Goal: Task Accomplishment & Management: Use online tool/utility

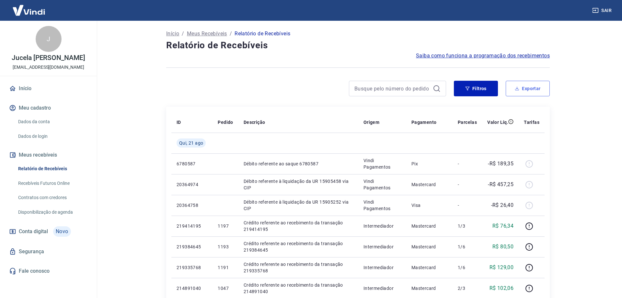
click at [522, 87] on button "Exportar" at bounding box center [528, 89] width 44 height 16
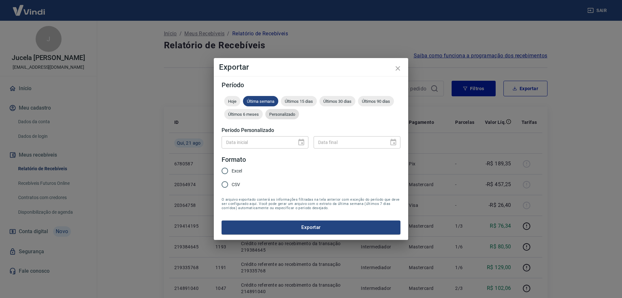
click at [291, 116] on span "Personalizado" at bounding box center [282, 114] width 34 height 5
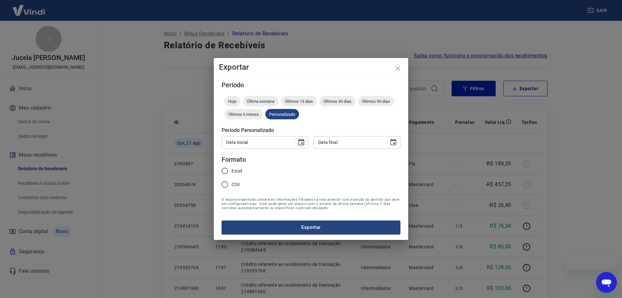
click at [304, 140] on icon "Choose date" at bounding box center [301, 142] width 6 height 6
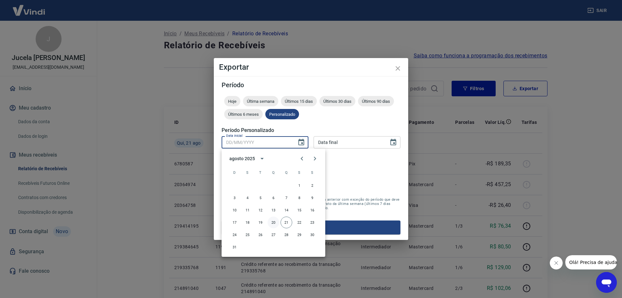
click at [275, 223] on button "20" at bounding box center [274, 222] width 12 height 12
type input "20/08/2025"
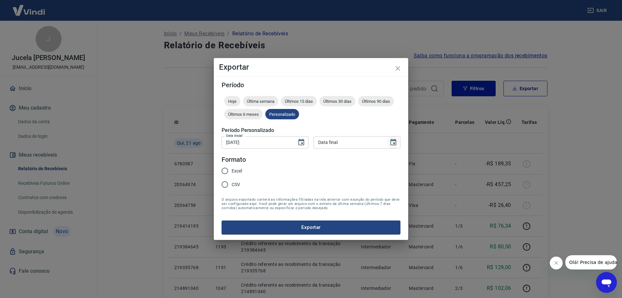
click at [393, 146] on icon "Choose date" at bounding box center [394, 142] width 8 height 8
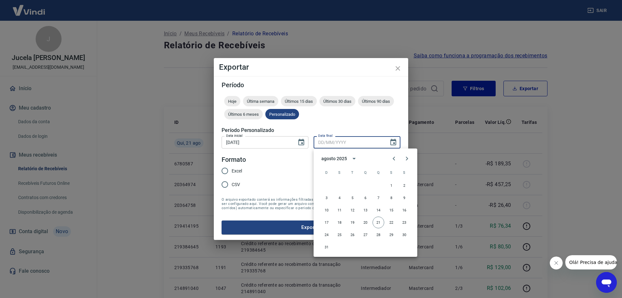
click at [377, 222] on button "21" at bounding box center [379, 222] width 12 height 12
type input "21/08/2025"
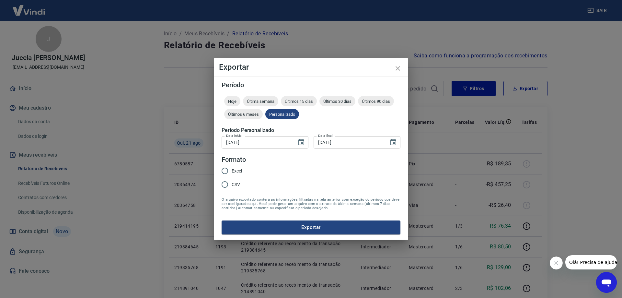
click at [228, 185] on input "CSV" at bounding box center [225, 185] width 14 height 14
radio input "true"
click at [268, 225] on button "Exportar" at bounding box center [311, 227] width 179 height 14
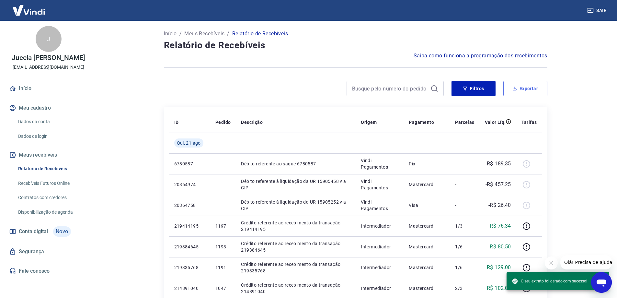
click at [527, 86] on button "Exportar" at bounding box center [526, 89] width 44 height 16
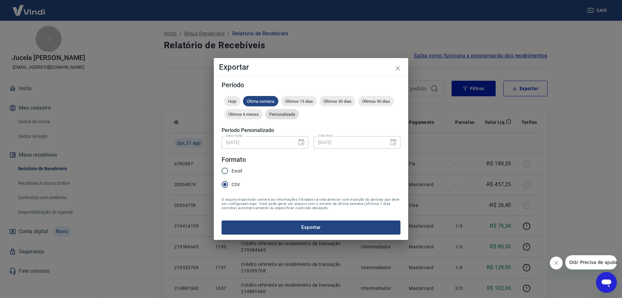
click at [277, 113] on span "Personalizado" at bounding box center [282, 114] width 34 height 5
click at [303, 141] on icon "Choose date, selected date is 20 de ago de 2025" at bounding box center [301, 142] width 6 height 6
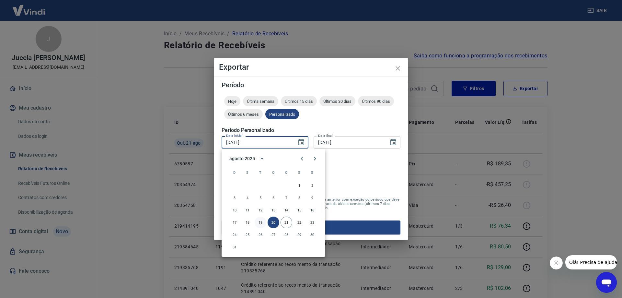
click at [258, 223] on button "19" at bounding box center [261, 222] width 12 height 12
type input "[DATE]"
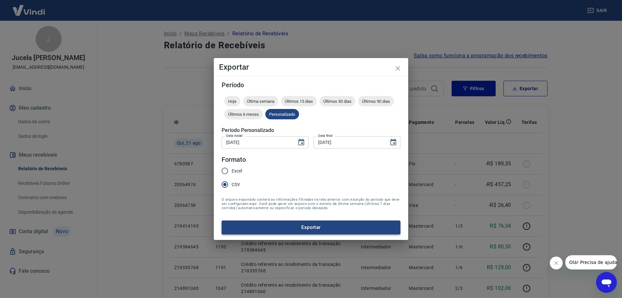
click at [293, 223] on button "Exportar" at bounding box center [311, 227] width 179 height 14
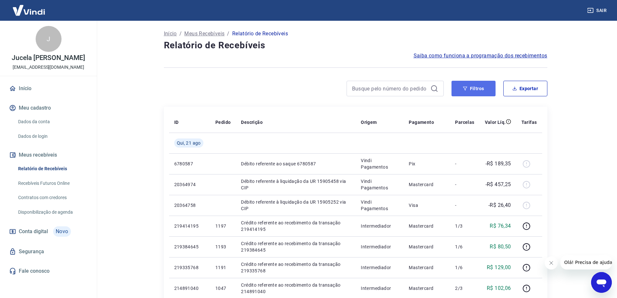
click at [474, 91] on button "Filtros" at bounding box center [474, 89] width 44 height 16
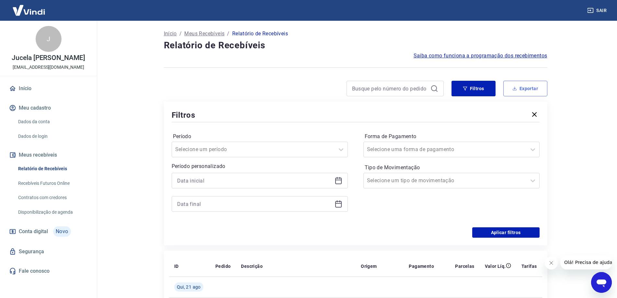
click at [527, 85] on button "Exportar" at bounding box center [526, 89] width 44 height 16
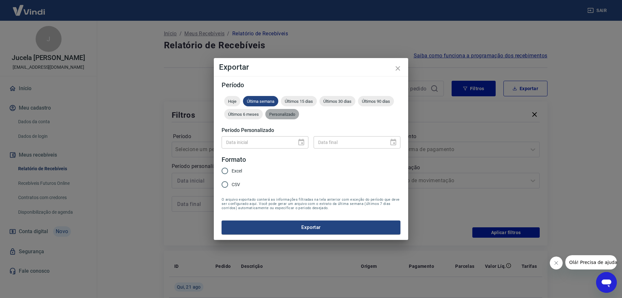
click at [278, 115] on span "Personalizado" at bounding box center [282, 114] width 34 height 5
click at [300, 141] on icon "Choose date" at bounding box center [302, 142] width 8 height 8
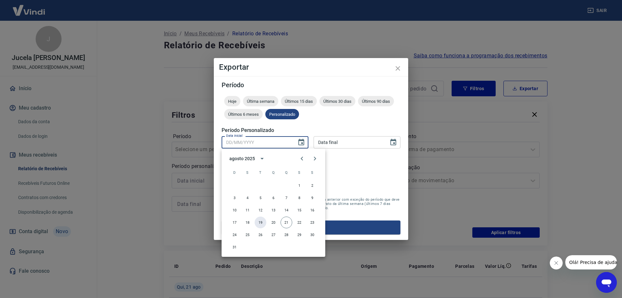
click at [258, 223] on button "19" at bounding box center [261, 222] width 12 height 12
type input "[DATE]"
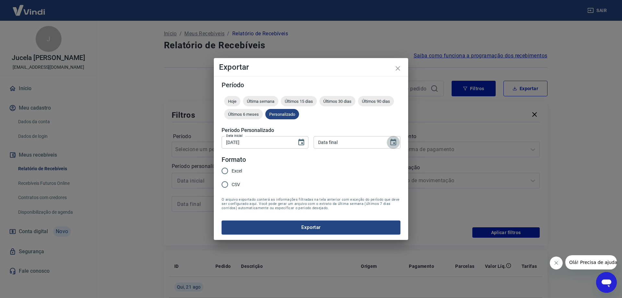
click at [395, 139] on icon "Choose date" at bounding box center [394, 142] width 6 height 6
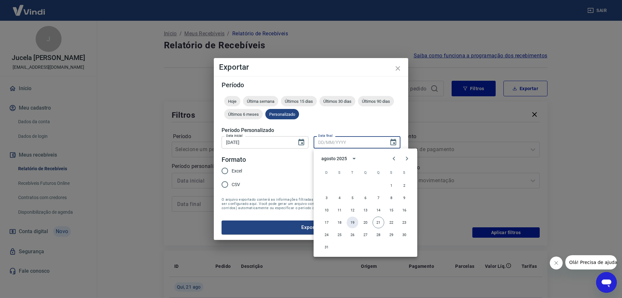
drag, startPoint x: 349, startPoint y: 223, endPoint x: 255, endPoint y: 197, distance: 97.5
click at [350, 223] on button "19" at bounding box center [353, 222] width 12 height 12
type input "[DATE]"
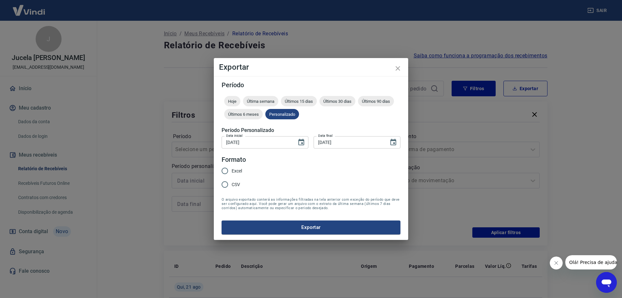
click at [232, 185] on span "CSV" at bounding box center [236, 184] width 8 height 7
click at [232, 185] on input "CSV" at bounding box center [225, 185] width 14 height 14
radio input "true"
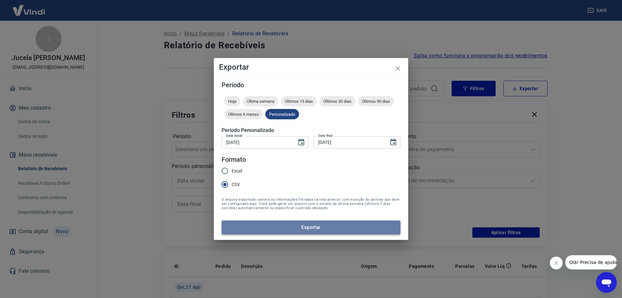
click at [323, 228] on button "Exportar" at bounding box center [311, 227] width 179 height 14
